Goal: Information Seeking & Learning: Learn about a topic

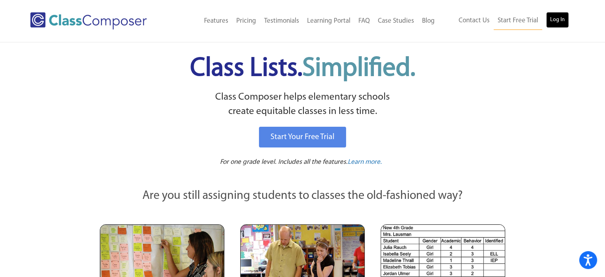
click at [562, 18] on link "Log In" at bounding box center [557, 20] width 23 height 16
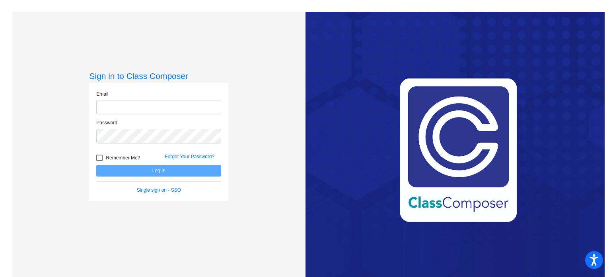
type input "[EMAIL_ADDRESS][DOMAIN_NAME]"
click at [156, 171] on button "Log In" at bounding box center [158, 171] width 125 height 12
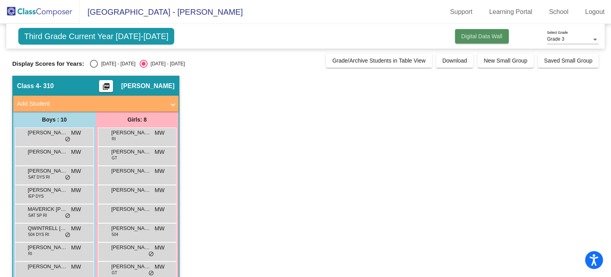
click at [475, 37] on span "Digital Data Wall" at bounding box center [482, 36] width 41 height 6
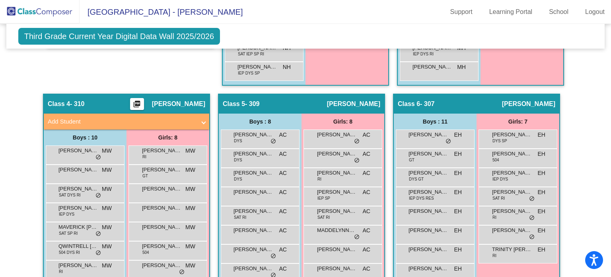
scroll to position [438, 0]
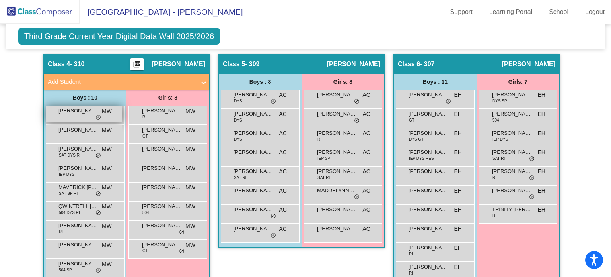
click at [72, 112] on span "[PERSON_NAME]" at bounding box center [79, 111] width 40 height 8
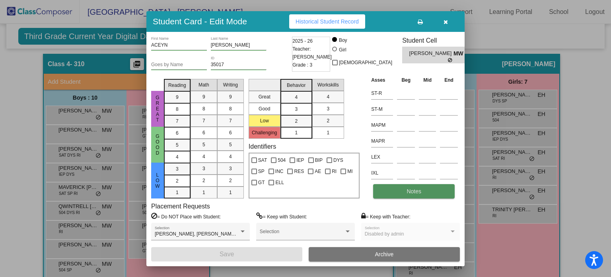
click at [401, 193] on button "Notes" at bounding box center [414, 191] width 82 height 14
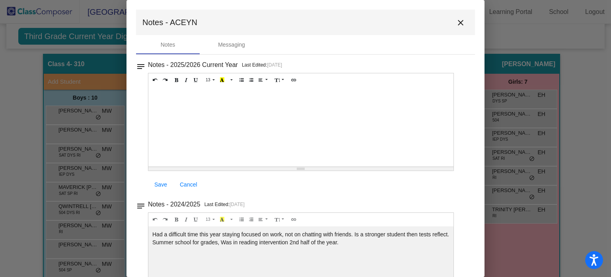
click at [459, 24] on mat-icon "close" at bounding box center [461, 23] width 10 height 10
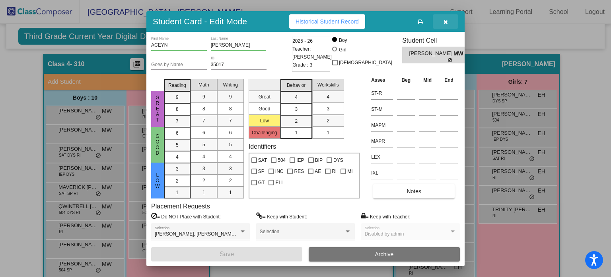
click at [444, 23] on icon "button" at bounding box center [446, 22] width 4 height 6
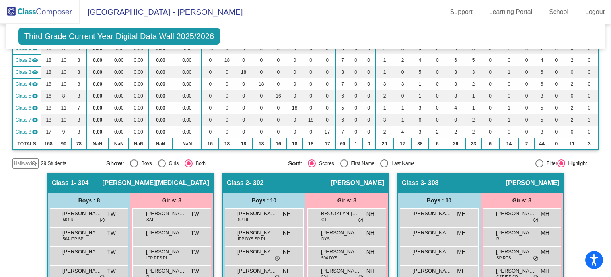
scroll to position [0, 0]
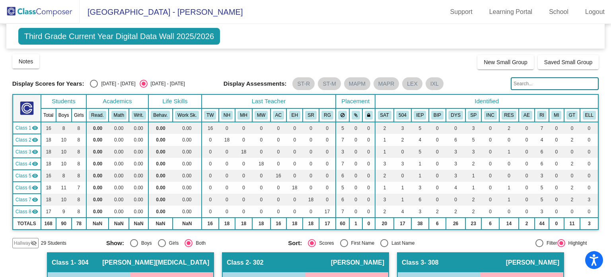
click at [90, 82] on div "Select an option" at bounding box center [94, 84] width 8 height 8
click at [94, 88] on input "2024 - 2025" at bounding box center [94, 88] width 0 height 0
radio input "true"
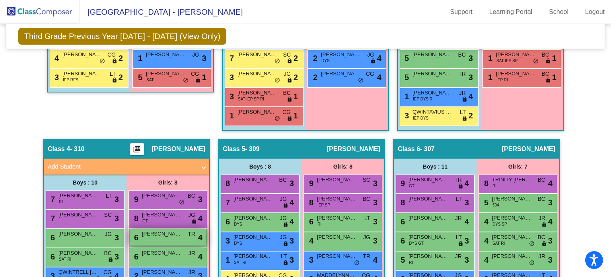
scroll to position [391, 0]
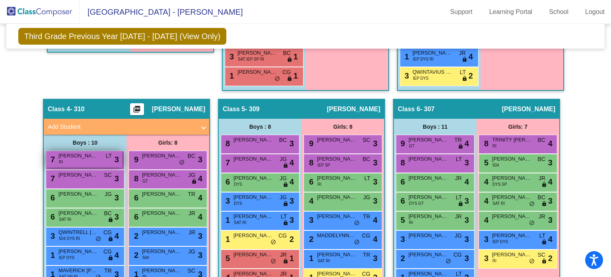
click at [78, 156] on span "RILEY MARTINEZ" at bounding box center [79, 156] width 40 height 8
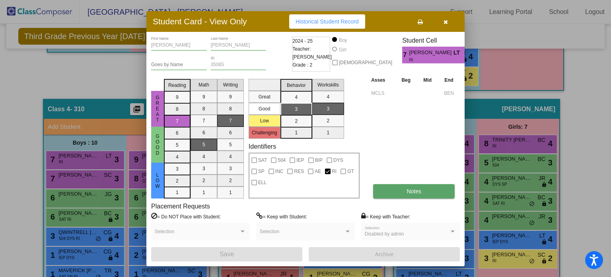
click at [406, 189] on button "Notes" at bounding box center [414, 191] width 82 height 14
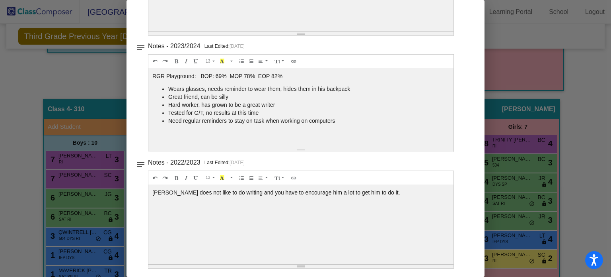
scroll to position [0, 0]
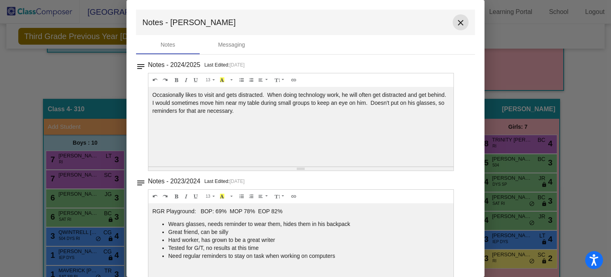
click at [457, 22] on mat-icon "close" at bounding box center [461, 23] width 10 height 10
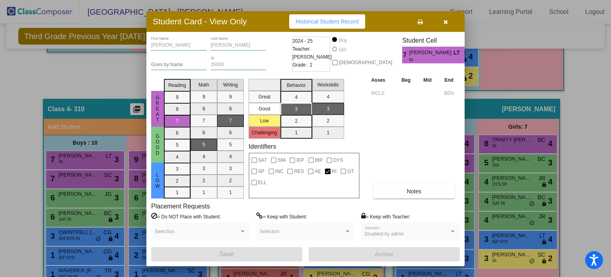
click at [445, 17] on button "button" at bounding box center [445, 21] width 25 height 14
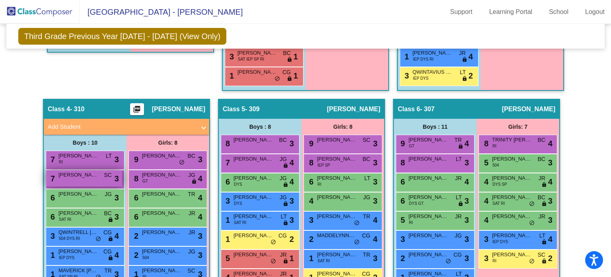
click at [76, 174] on span "Romeo Garza" at bounding box center [79, 175] width 40 height 8
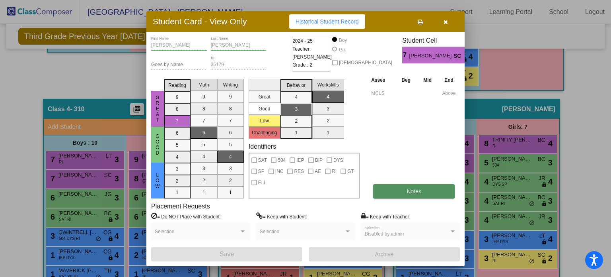
click at [411, 192] on span "Notes" at bounding box center [414, 191] width 15 height 6
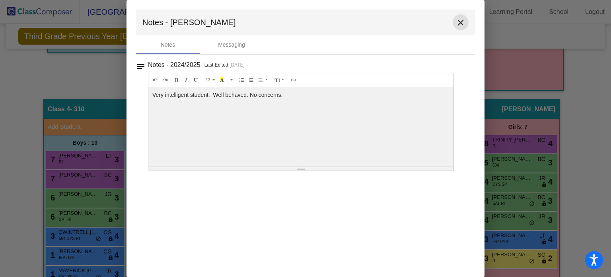
click at [462, 22] on mat-icon "close" at bounding box center [461, 23] width 10 height 10
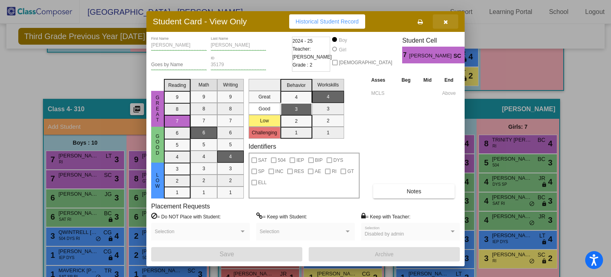
click at [446, 20] on icon "button" at bounding box center [446, 22] width 4 height 6
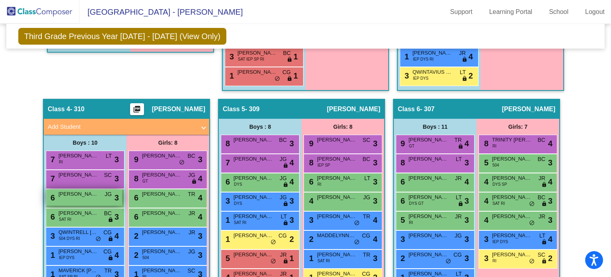
click at [77, 197] on div "6 CARSON CANCINO JG lock do_not_disturb_alt 3" at bounding box center [84, 197] width 76 height 16
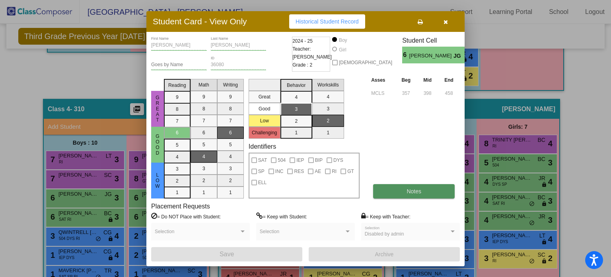
click at [402, 190] on button "Notes" at bounding box center [414, 191] width 82 height 14
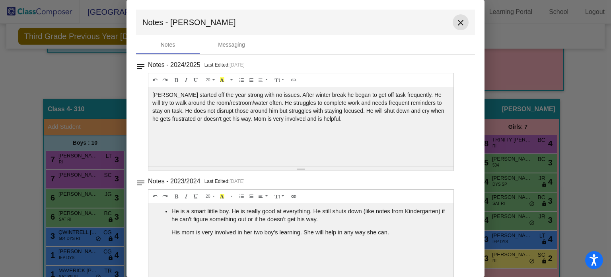
click at [457, 20] on mat-icon "close" at bounding box center [461, 23] width 10 height 10
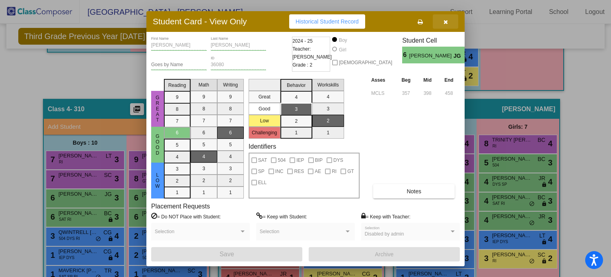
click at [447, 21] on icon "button" at bounding box center [446, 22] width 4 height 6
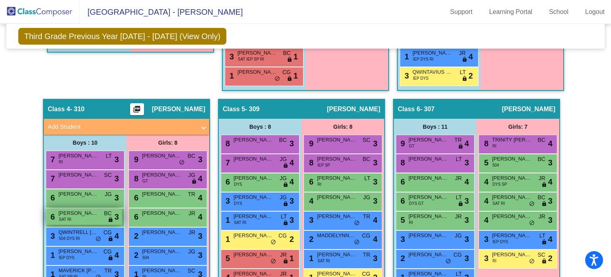
click at [99, 210] on div "6 ZACHARIAH PAIZ SAT RI BC lock do_not_disturb_alt 3" at bounding box center [84, 216] width 76 height 16
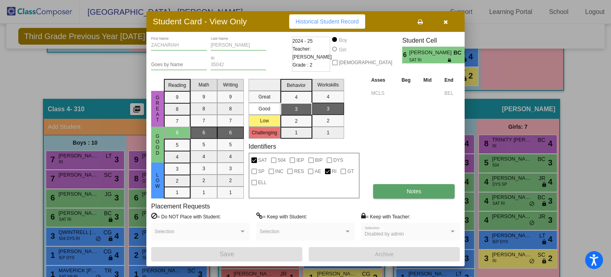
click at [404, 191] on button "Notes" at bounding box center [414, 191] width 82 height 14
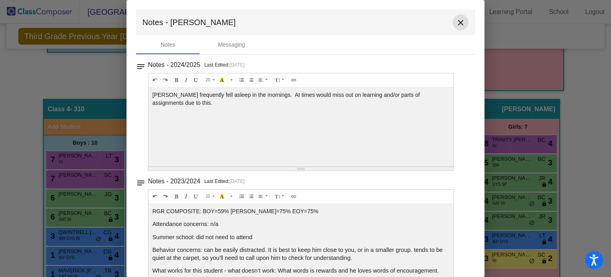
click at [459, 20] on mat-icon "close" at bounding box center [461, 23] width 10 height 10
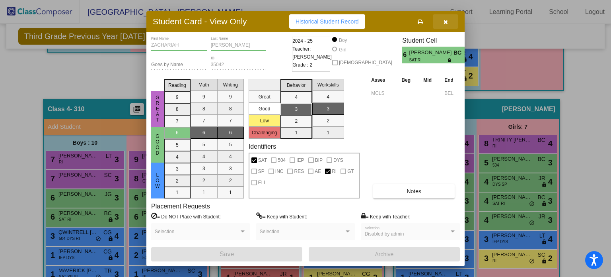
click at [447, 20] on icon "button" at bounding box center [446, 22] width 4 height 6
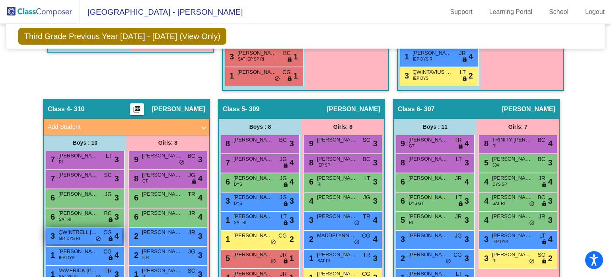
click at [74, 236] on span "504 DYS RI" at bounding box center [69, 238] width 21 height 6
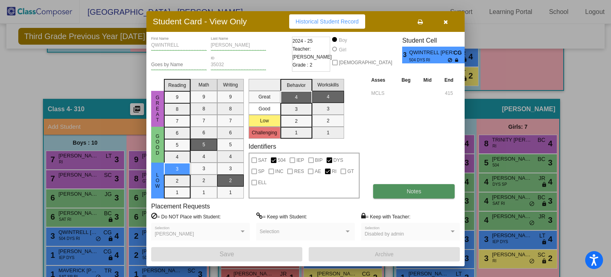
click at [425, 188] on button "Notes" at bounding box center [414, 191] width 82 height 14
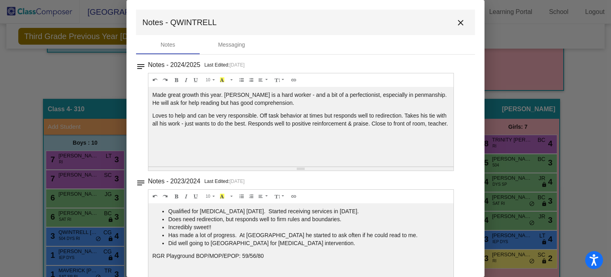
click at [458, 23] on mat-icon "close" at bounding box center [461, 23] width 10 height 10
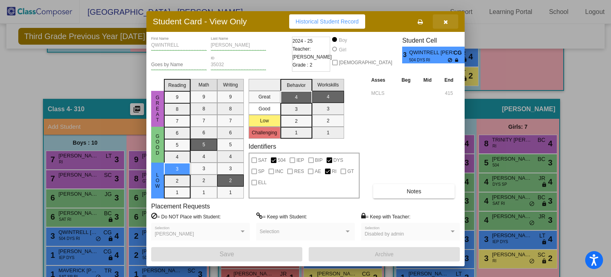
click at [444, 19] on icon "button" at bounding box center [446, 22] width 4 height 6
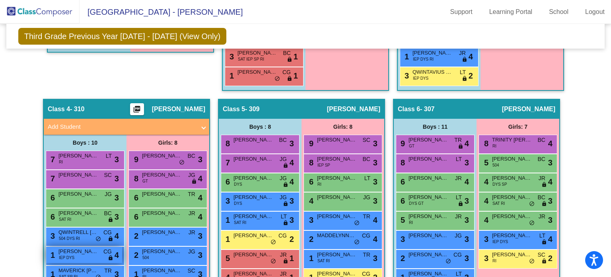
click at [83, 255] on div "1 JOHN HINOJOSA IEP DYS CG lock do_not_disturb_alt 4" at bounding box center [84, 254] width 76 height 16
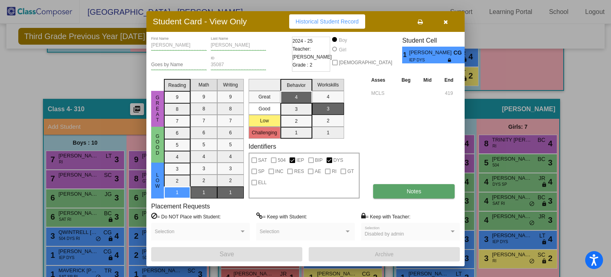
click at [435, 189] on button "Notes" at bounding box center [414, 191] width 82 height 14
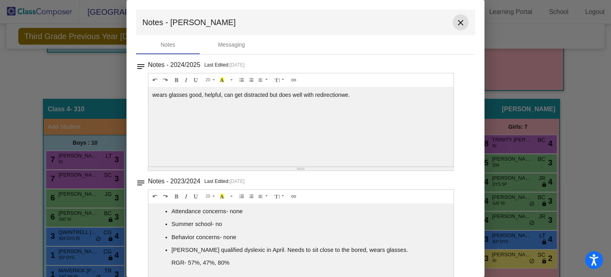
click at [456, 21] on mat-icon "close" at bounding box center [461, 23] width 10 height 10
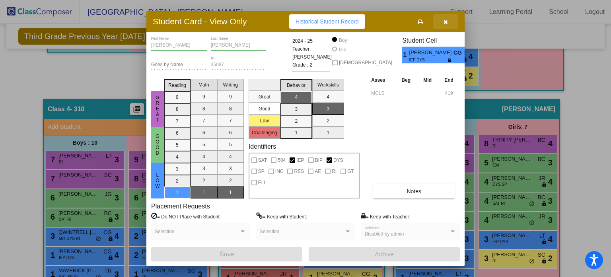
click at [447, 20] on icon "button" at bounding box center [446, 22] width 4 height 6
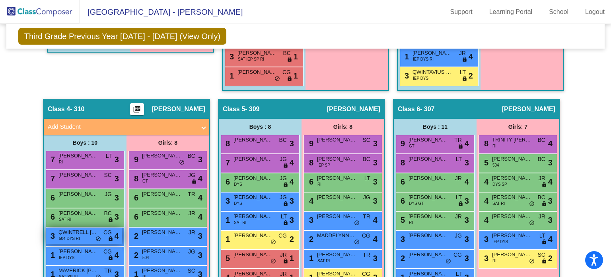
scroll to position [431, 0]
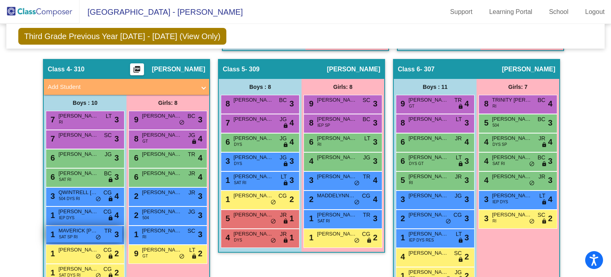
click at [74, 234] on span "SAT SP RI" at bounding box center [68, 237] width 19 height 6
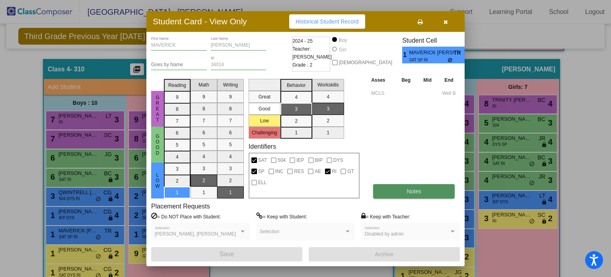
click at [410, 190] on span "Notes" at bounding box center [414, 191] width 15 height 6
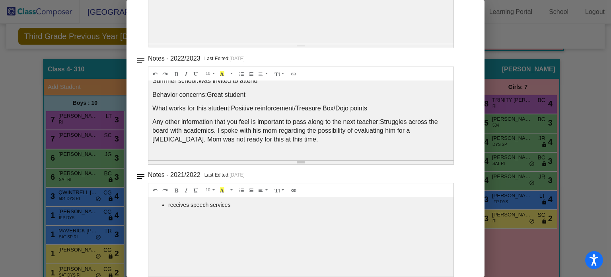
scroll to position [0, 0]
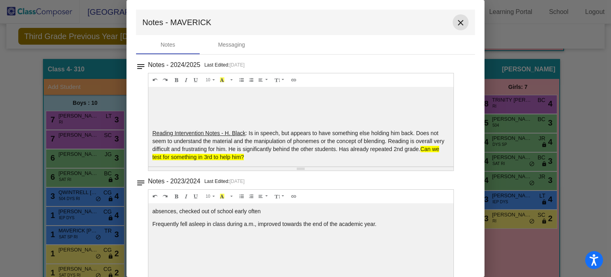
click at [457, 18] on mat-icon "close" at bounding box center [461, 23] width 10 height 10
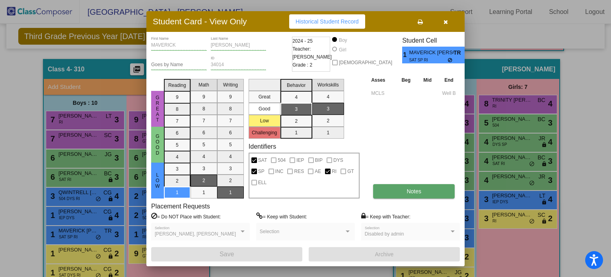
click at [424, 191] on button "Notes" at bounding box center [414, 191] width 82 height 14
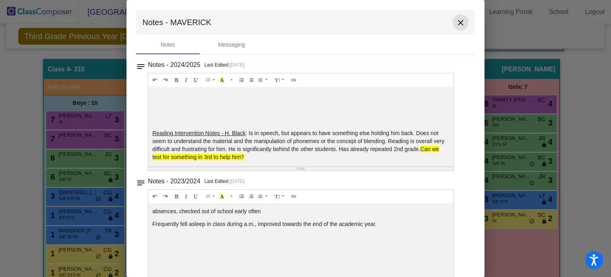
click at [456, 21] on mat-icon "close" at bounding box center [461, 23] width 10 height 10
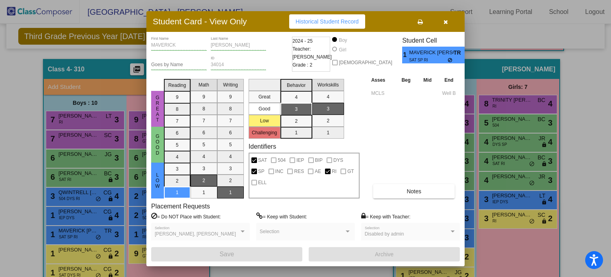
click at [447, 18] on span "button" at bounding box center [446, 21] width 4 height 6
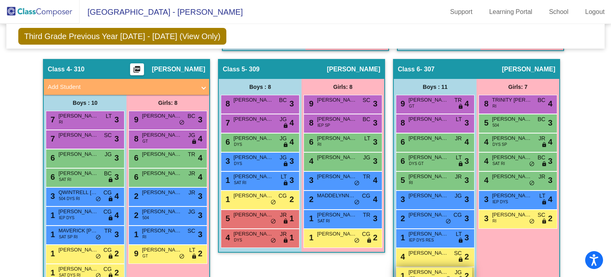
scroll to position [471, 0]
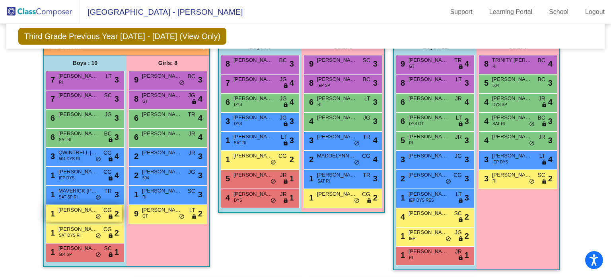
click at [85, 211] on span "ACEYN REYNA" at bounding box center [79, 210] width 40 height 8
